Goal: Information Seeking & Learning: Learn about a topic

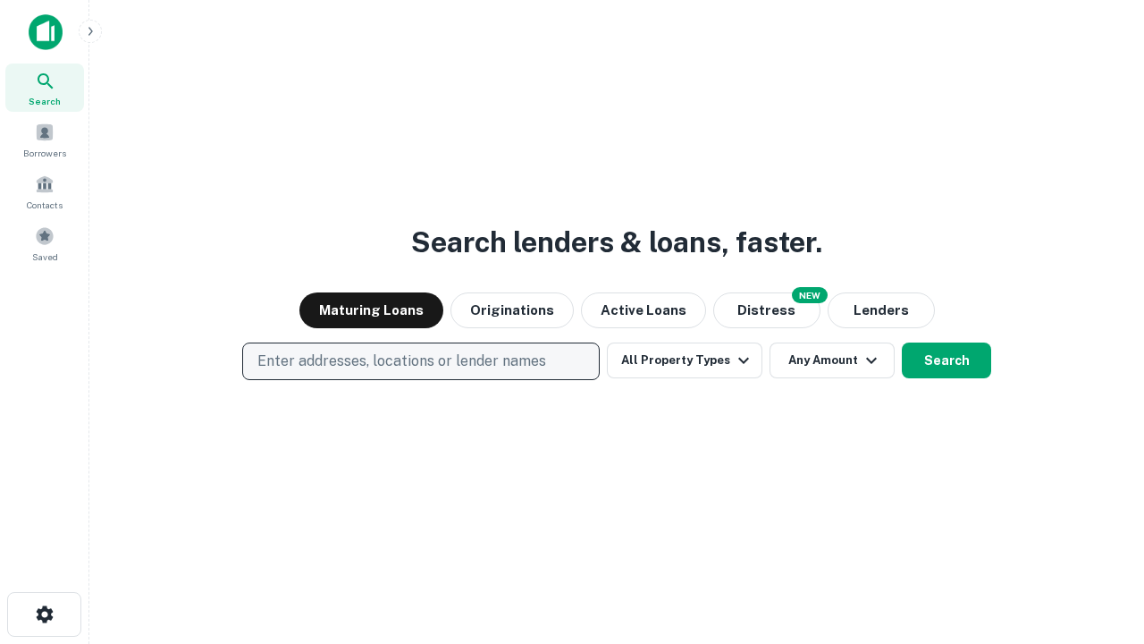
click at [420, 361] on p "Enter addresses, locations or lender names" at bounding box center [401, 360] width 289 height 21
type input "**********"
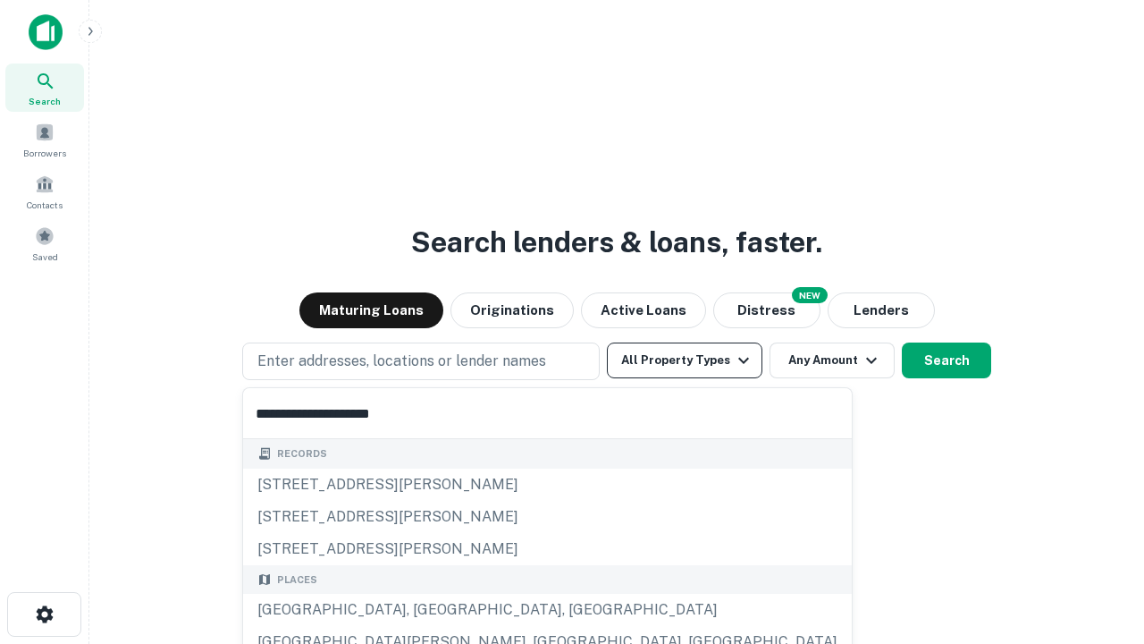
click at [427, 610] on div "[GEOGRAPHIC_DATA], [GEOGRAPHIC_DATA], [GEOGRAPHIC_DATA]" at bounding box center [547, 610] width 609 height 32
click at [685, 360] on button "All Property Types" at bounding box center [685, 360] width 156 height 36
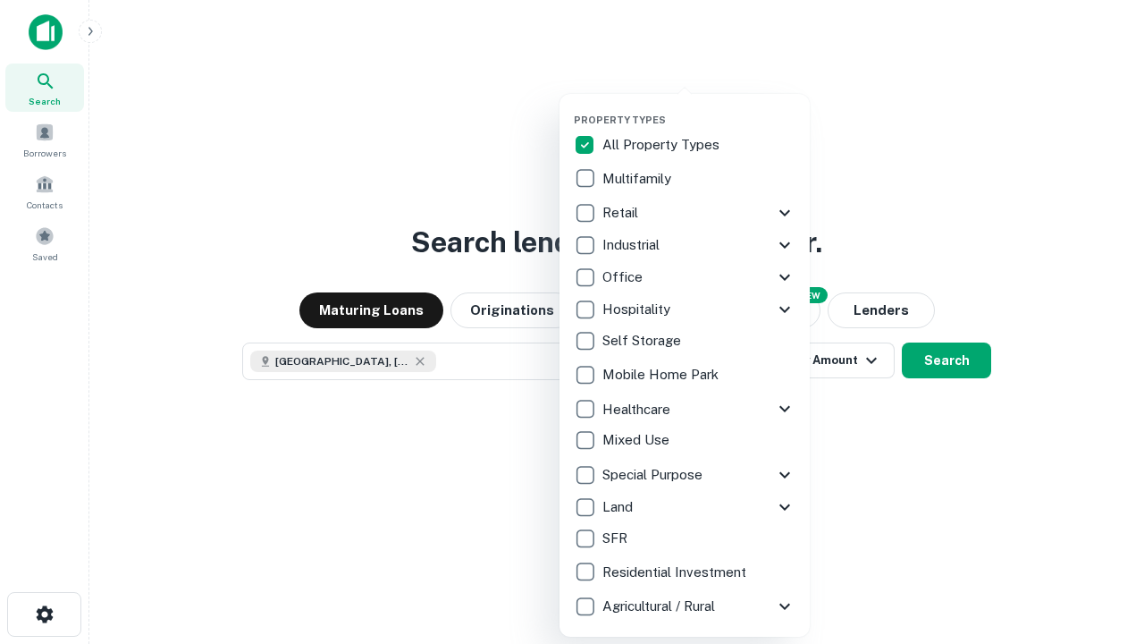
click at [699, 108] on button "button" at bounding box center [699, 108] width 250 height 1
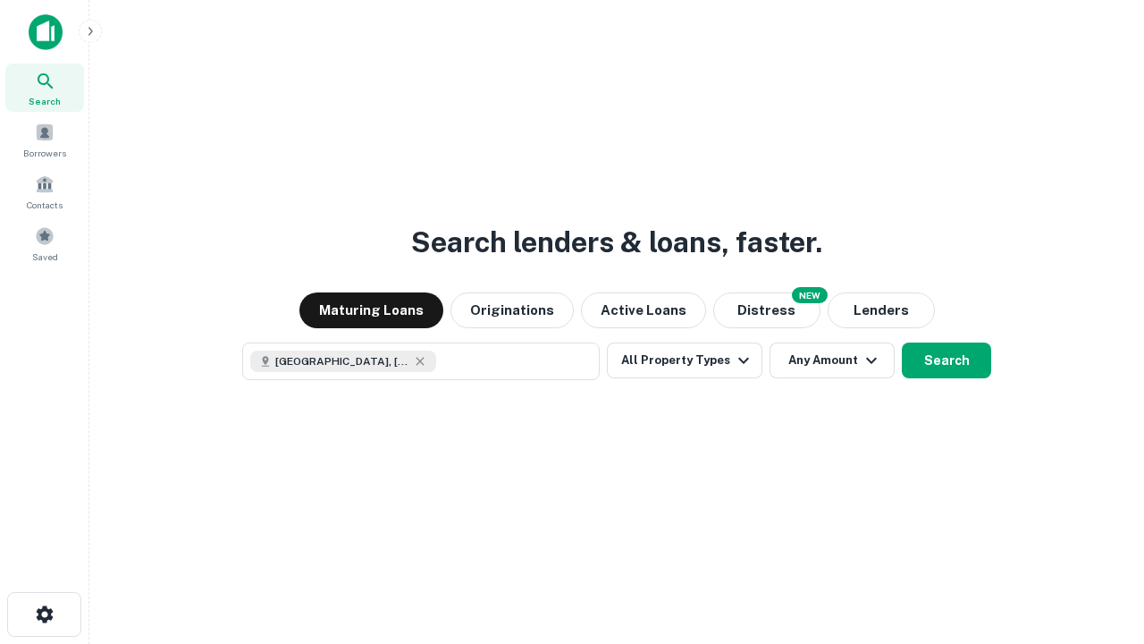
scroll to position [29, 0]
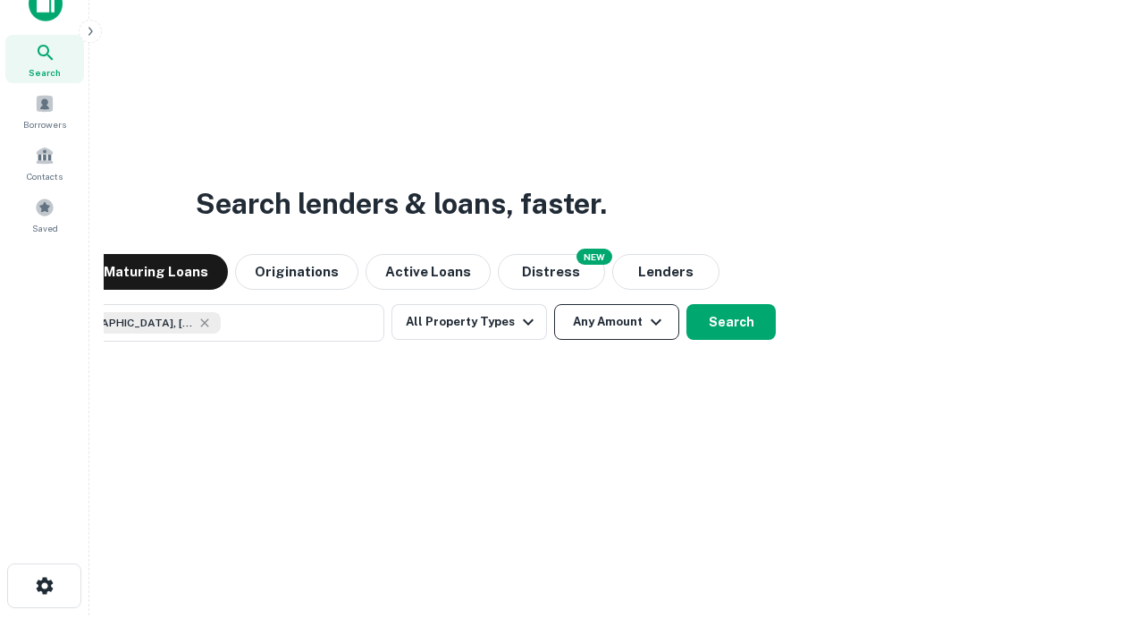
click at [554, 304] on button "Any Amount" at bounding box center [616, 322] width 125 height 36
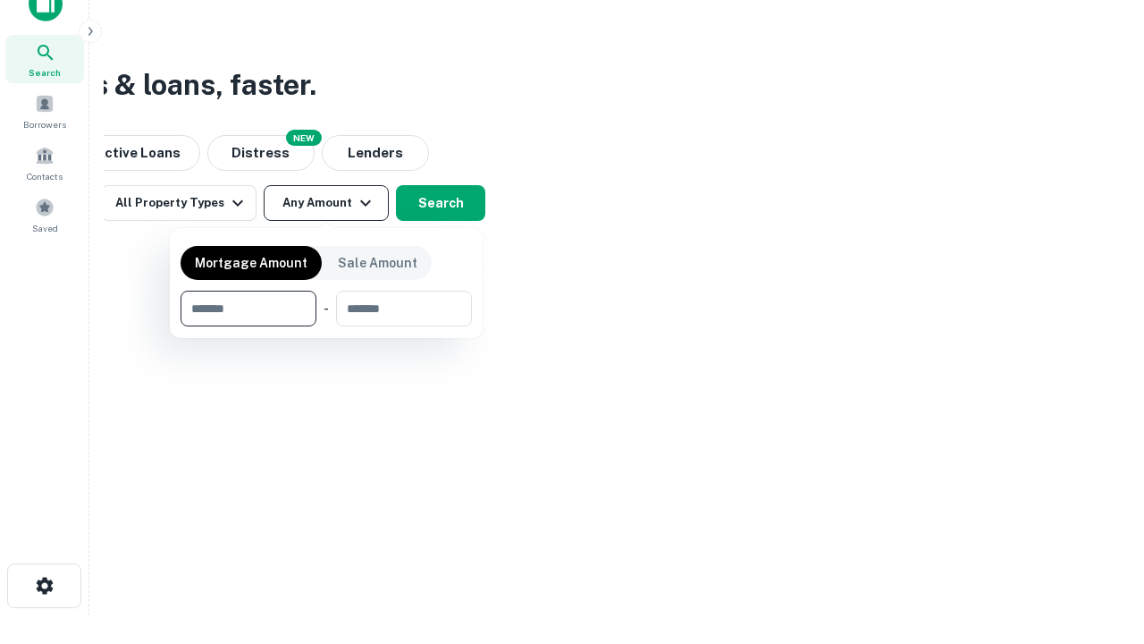
type input "*******"
click at [326, 326] on button "button" at bounding box center [326, 326] width 291 height 1
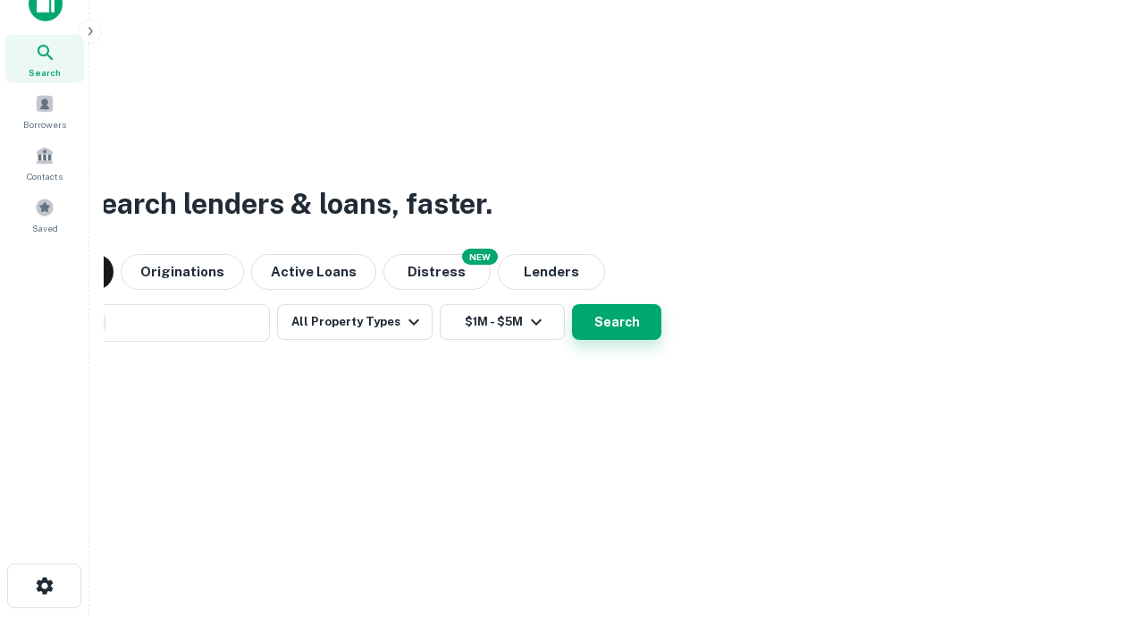
click at [572, 304] on button "Search" at bounding box center [616, 322] width 89 height 36
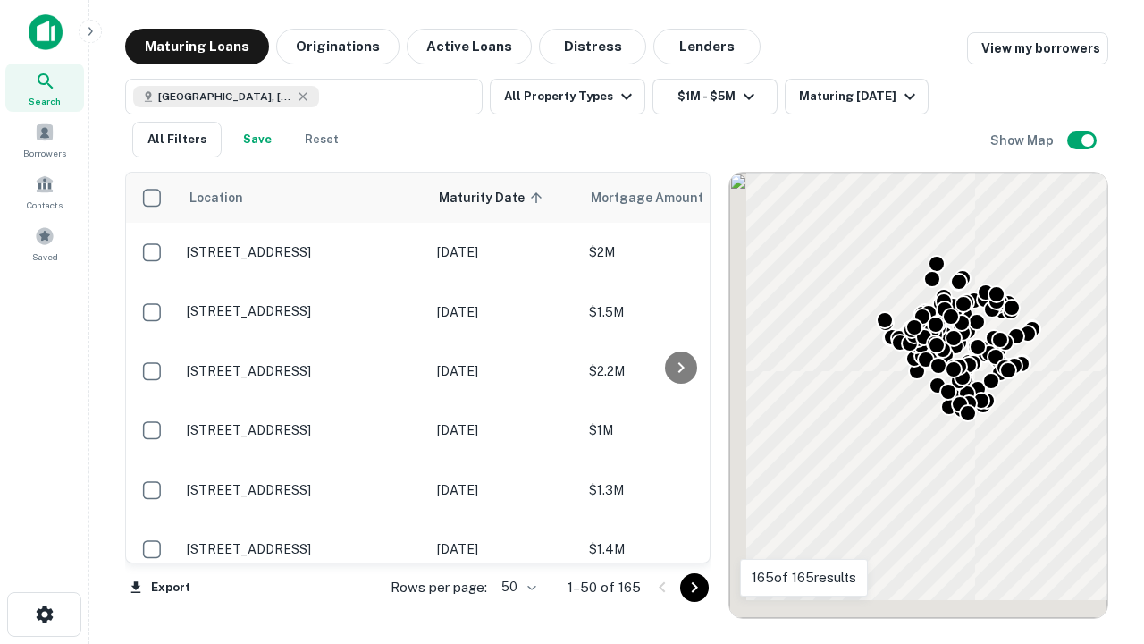
click at [516, 586] on body "Search Borrowers Contacts Saved Maturing Loans Originations Active Loans Distre…" at bounding box center [572, 322] width 1144 height 644
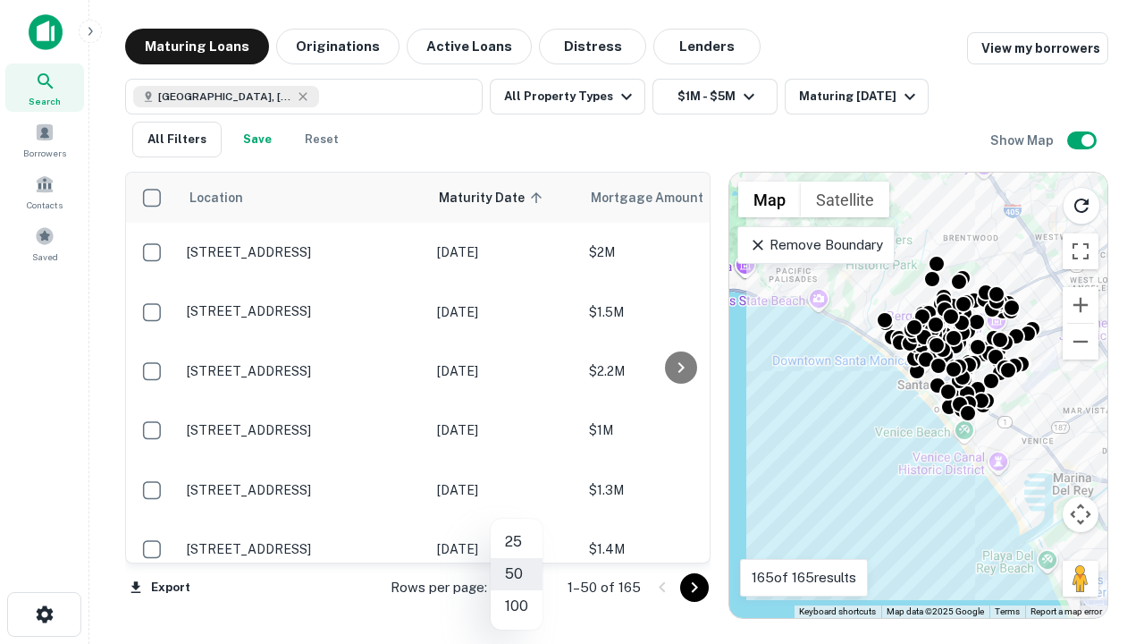
click at [517, 542] on li "25" at bounding box center [517, 542] width 52 height 32
